Goal: Navigation & Orientation: Find specific page/section

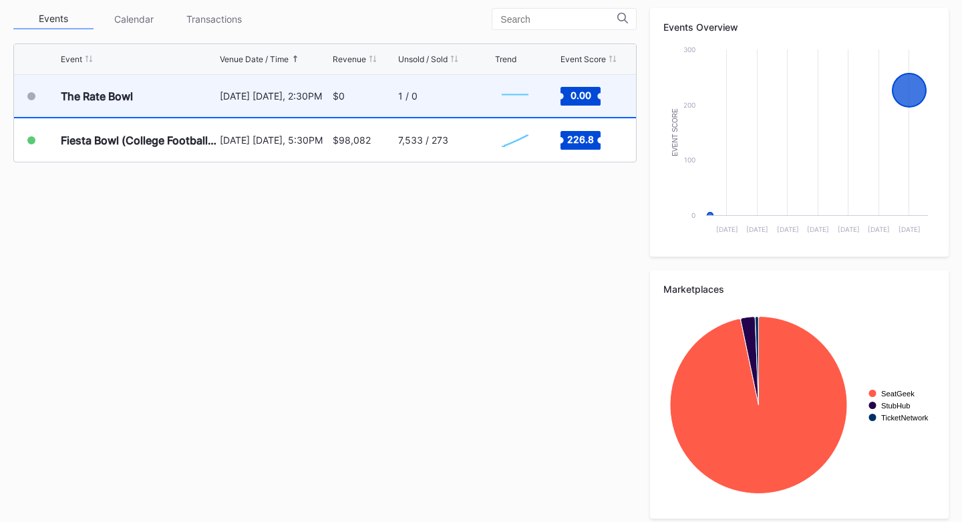
scroll to position [489, 0]
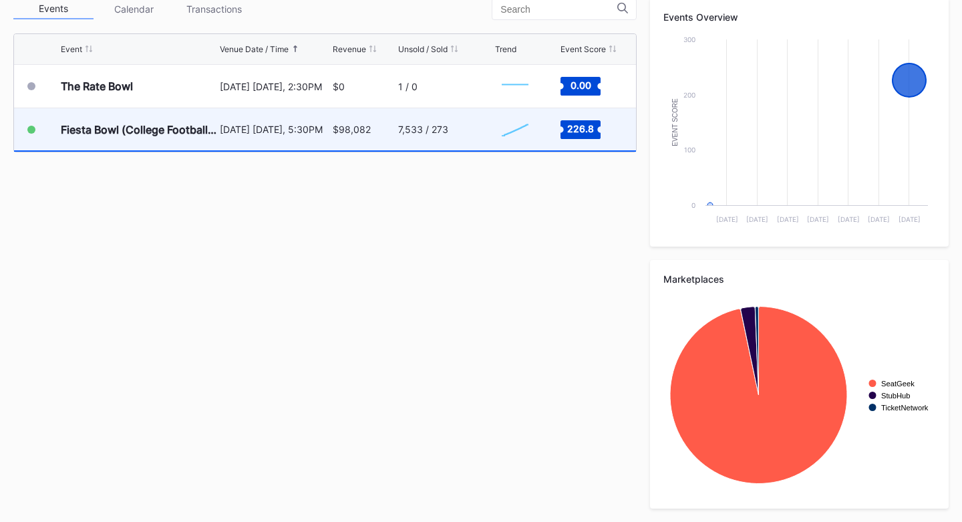
click at [376, 132] on div "$98,082" at bounding box center [364, 129] width 62 height 42
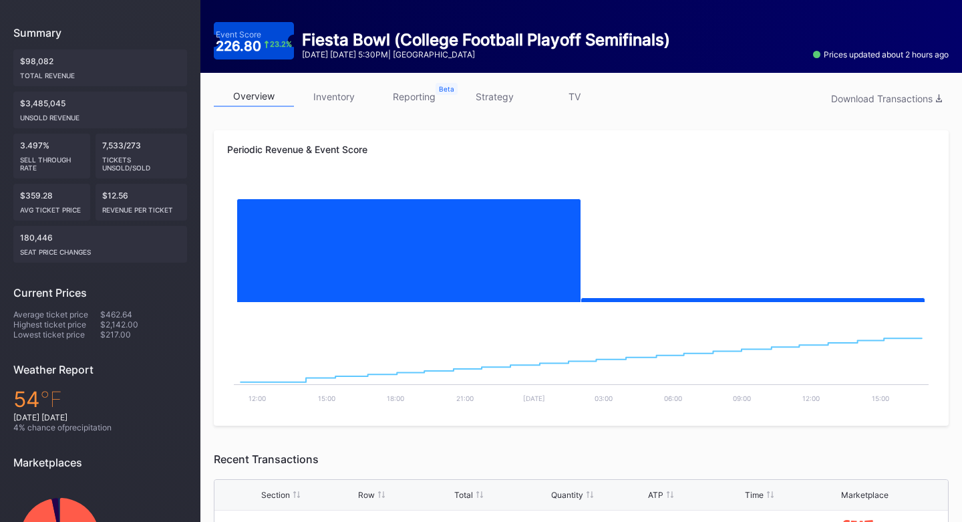
scroll to position [134, 0]
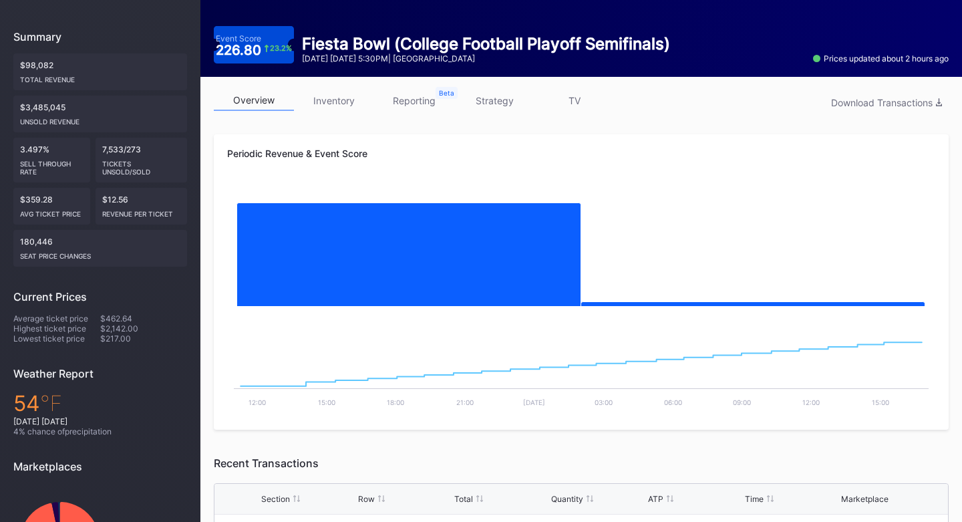
click at [321, 96] on link "inventory" at bounding box center [334, 100] width 80 height 21
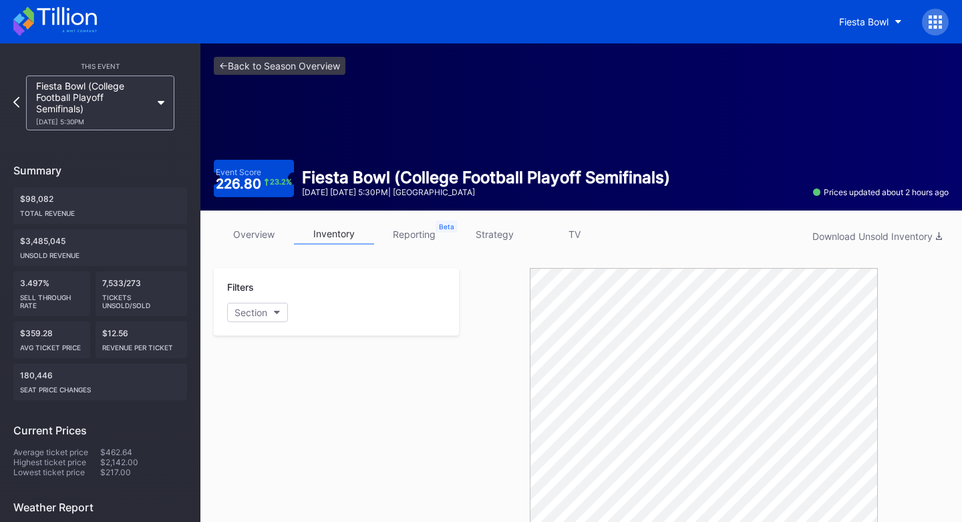
click at [252, 239] on link "overview" at bounding box center [254, 234] width 80 height 21
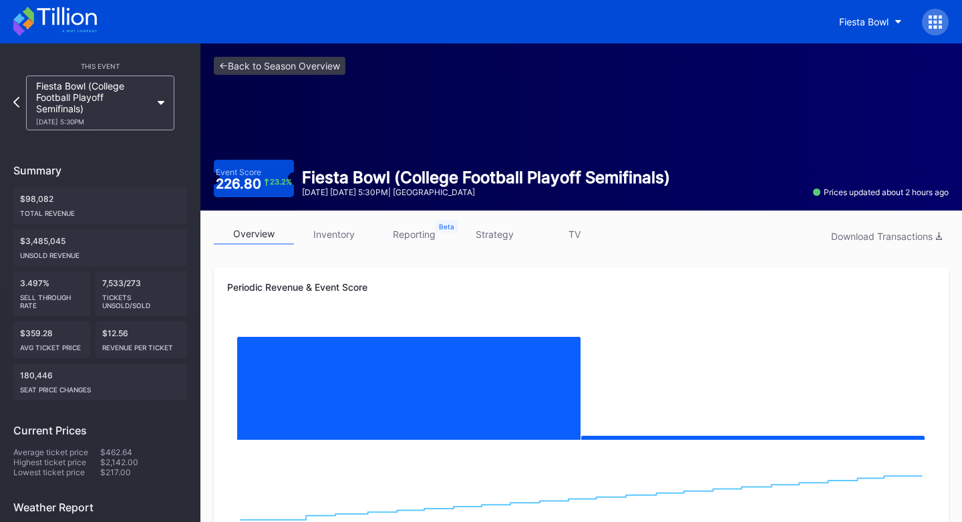
scroll to position [67, 0]
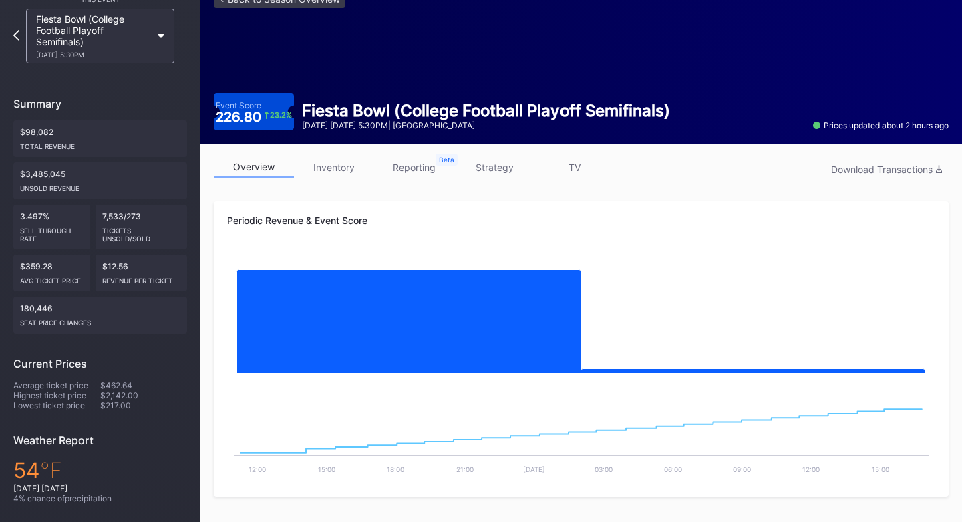
click at [416, 172] on link "reporting" at bounding box center [414, 167] width 80 height 21
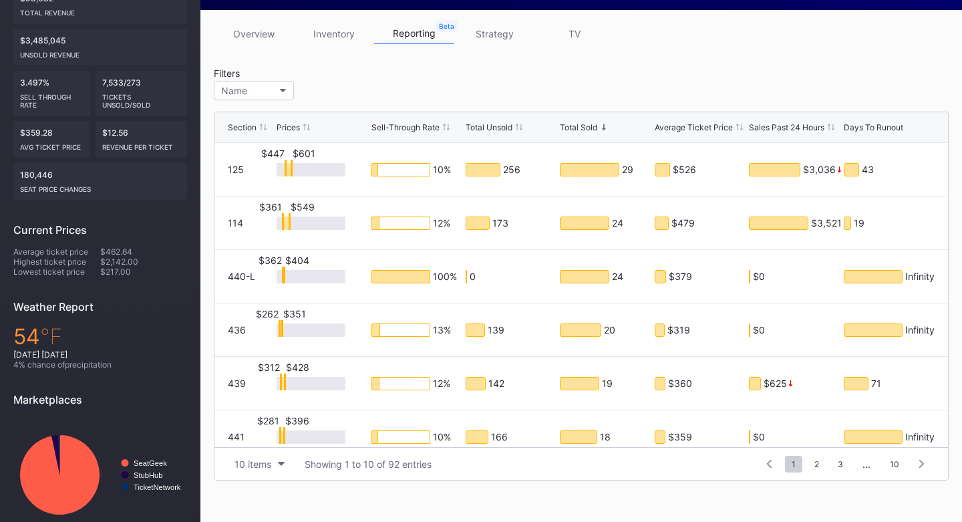
scroll to position [134, 0]
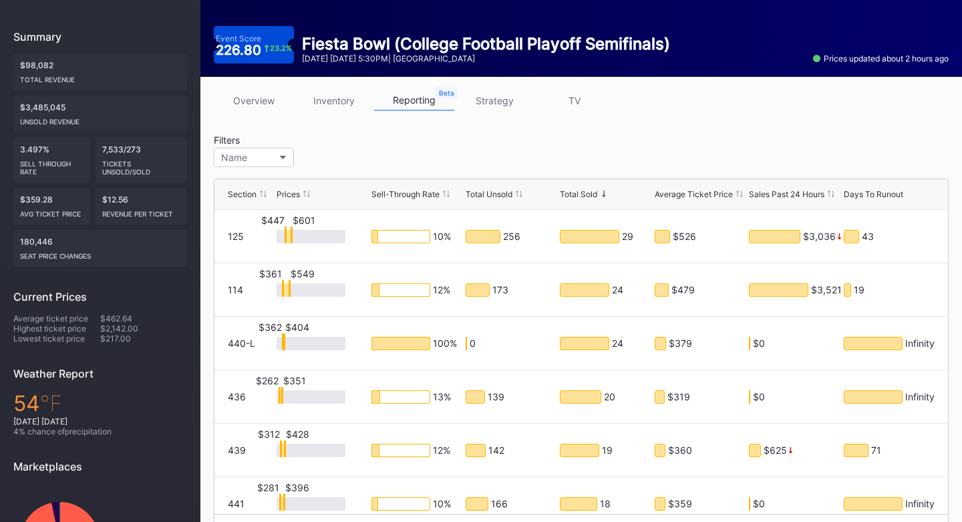
click at [291, 192] on div "Prices" at bounding box center [288, 194] width 23 height 10
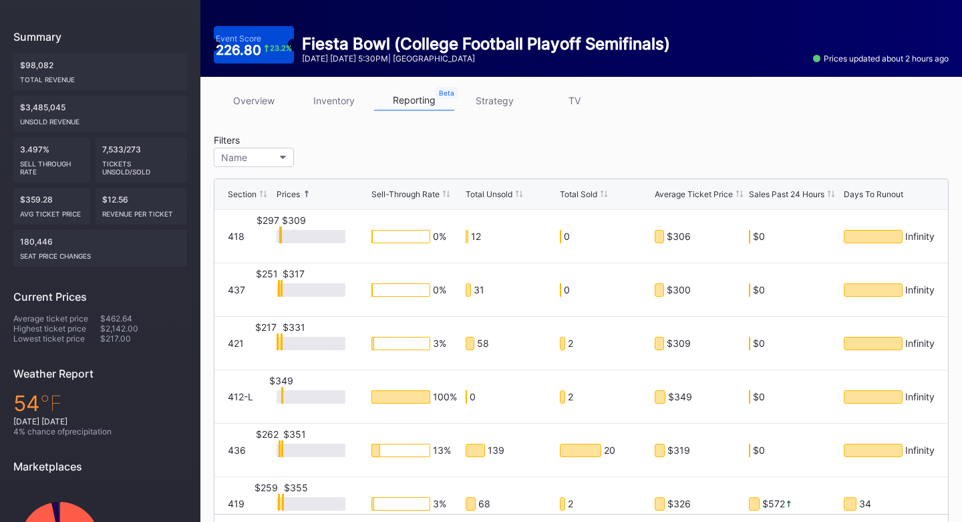
click at [299, 192] on div "Prices" at bounding box center [288, 194] width 23 height 10
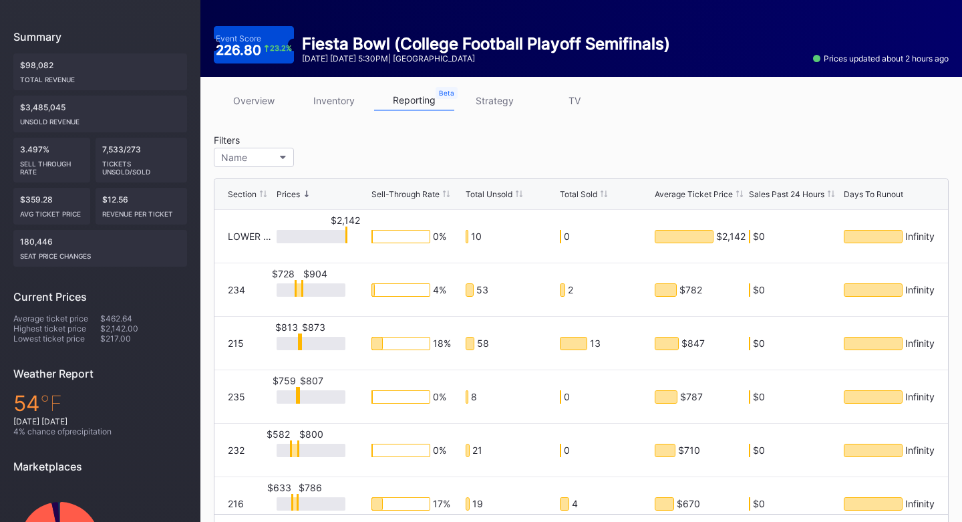
click at [299, 192] on div "Prices" at bounding box center [288, 194] width 23 height 10
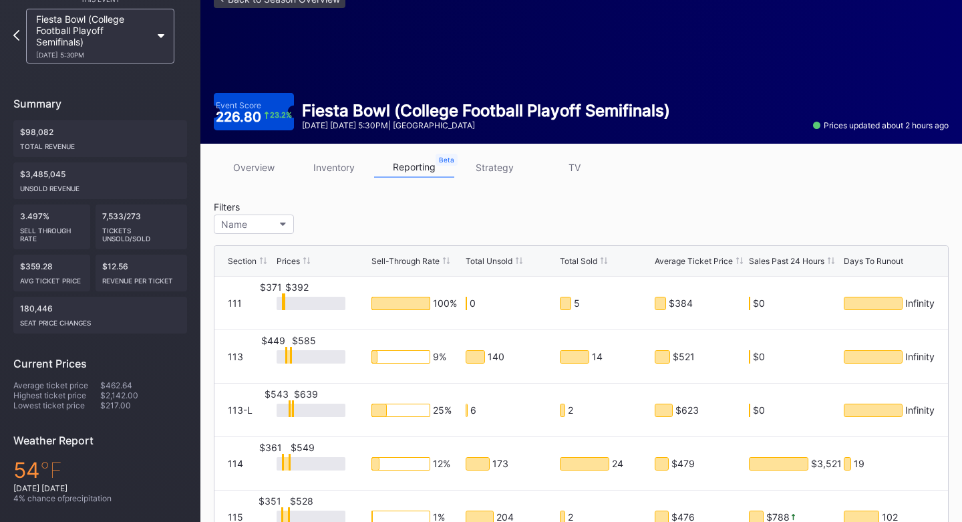
scroll to position [0, 0]
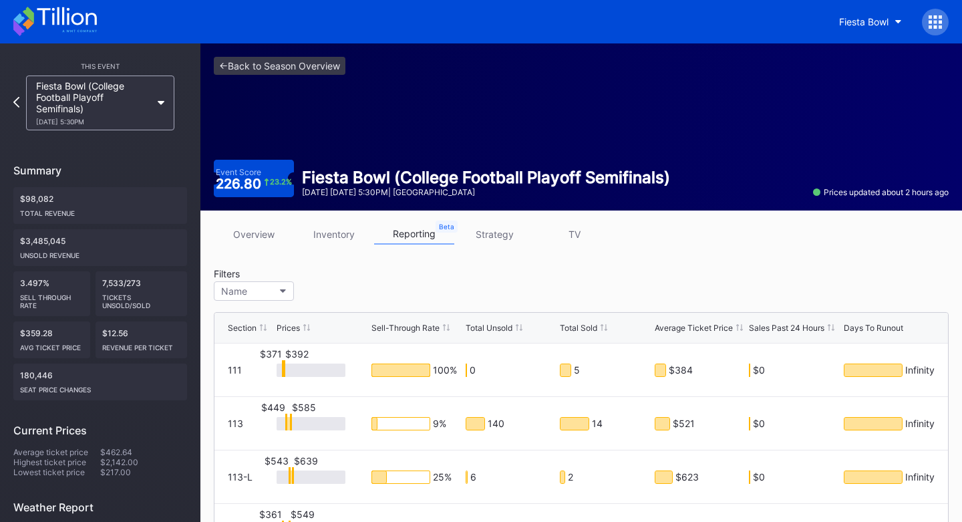
click at [263, 237] on link "overview" at bounding box center [254, 234] width 80 height 21
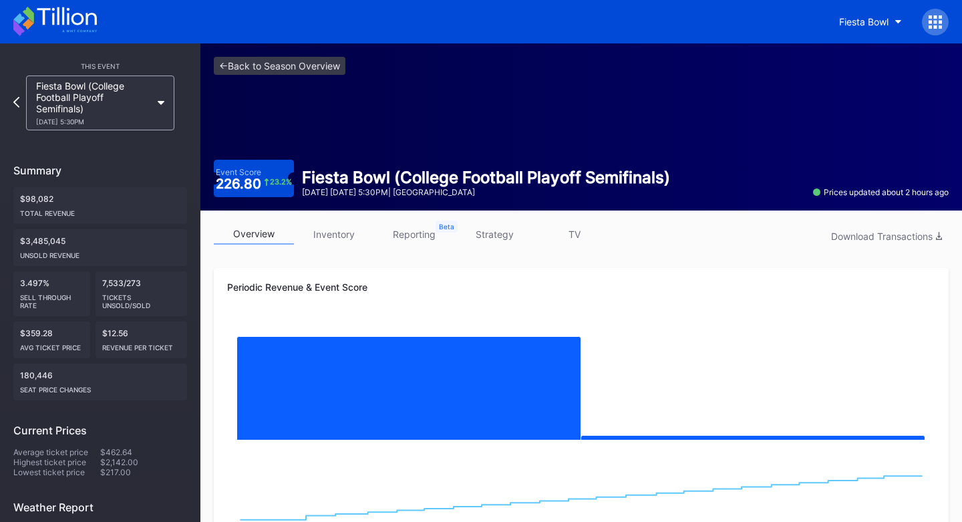
click at [51, 0] on div "Fiesta Bowl" at bounding box center [481, 21] width 962 height 43
click at [52, 7] on icon at bounding box center [55, 21] width 84 height 29
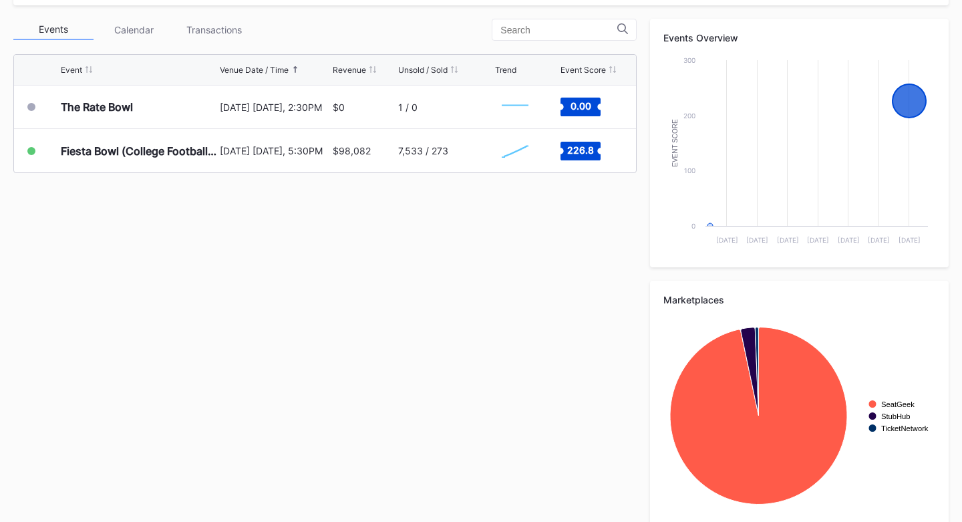
scroll to position [67, 0]
